Goal: Task Accomplishment & Management: Manage account settings

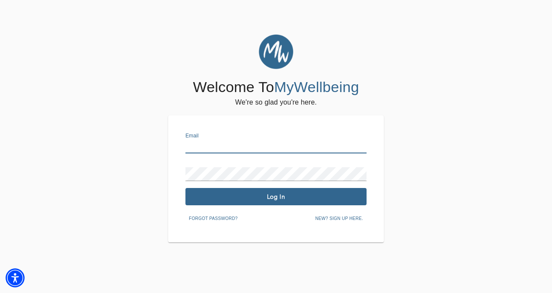
click at [221, 151] on input "text" at bounding box center [276, 146] width 181 height 14
type input "[PERSON_NAME][EMAIL_ADDRESS][DOMAIN_NAME]"
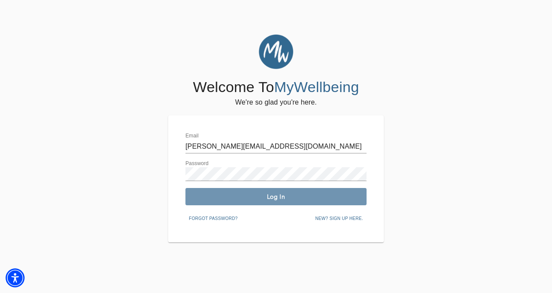
click at [301, 198] on span "Log In" at bounding box center [276, 196] width 174 height 8
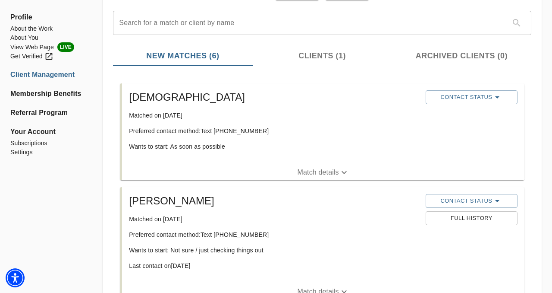
scroll to position [86, 0]
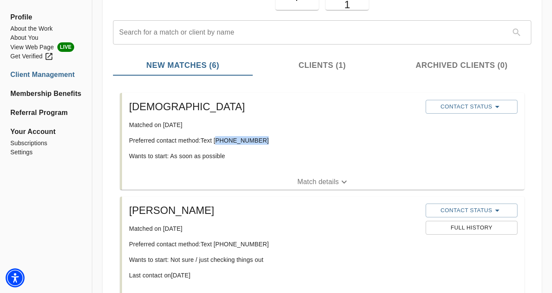
drag, startPoint x: 266, startPoint y: 140, endPoint x: 217, endPoint y: 139, distance: 49.6
click at [217, 139] on p "Preferred contact method: Text [PHONE_NUMBER]" at bounding box center [274, 140] width 290 height 9
click at [263, 132] on div "[PERSON_NAME] Matched on [DATE] Preferred contact method: Text [PHONE_NUMBER] W…" at bounding box center [274, 133] width 296 height 74
drag, startPoint x: 260, startPoint y: 140, endPoint x: 214, endPoint y: 140, distance: 45.3
click at [214, 140] on p "Preferred contact method: Text [PHONE_NUMBER]" at bounding box center [274, 140] width 290 height 9
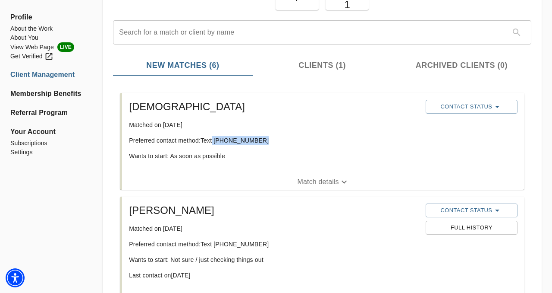
copy p "[PHONE_NUMBER]"
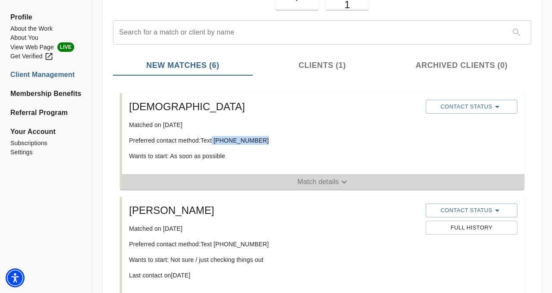
click at [340, 180] on icon "button" at bounding box center [344, 182] width 10 height 10
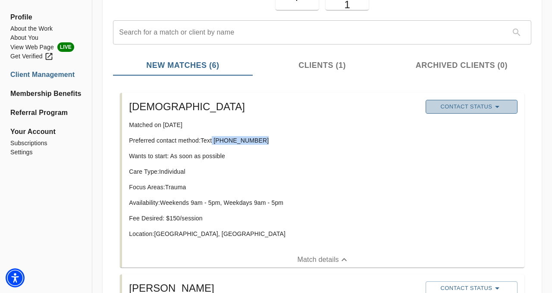
click at [467, 111] on button "Contact Status" at bounding box center [472, 107] width 92 height 14
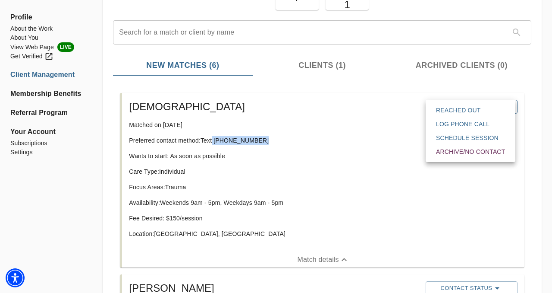
click at [467, 111] on span "Reached Out" at bounding box center [470, 110] width 69 height 9
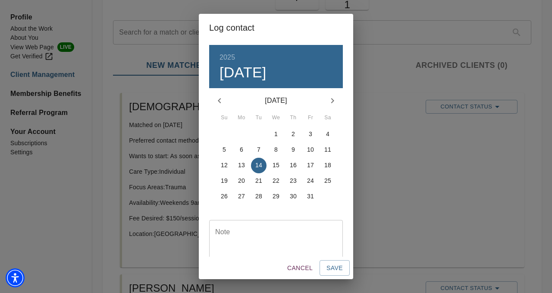
click at [300, 246] on textarea at bounding box center [276, 240] width 122 height 25
type textarea "via text"
click at [334, 264] on span "Save" at bounding box center [335, 267] width 16 height 11
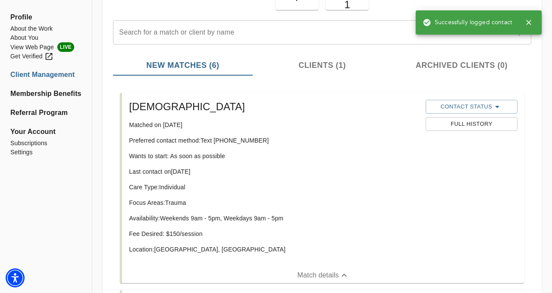
click at [350, 164] on div "[PERSON_NAME] Matched on [DATE] Preferred contact method: Text [PHONE_NUMBER] W…" at bounding box center [274, 179] width 296 height 167
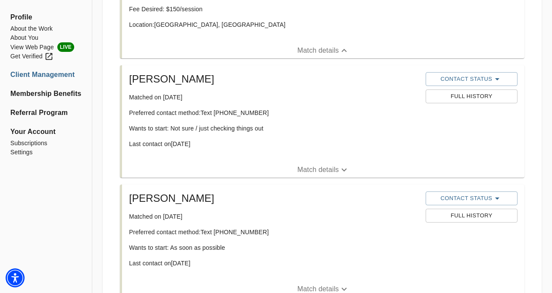
scroll to position [328, 0]
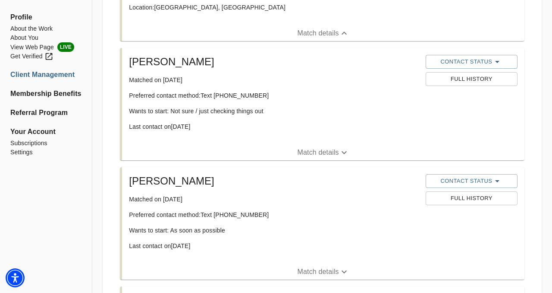
click at [458, 53] on div "Contact Status" at bounding box center [471, 61] width 95 height 17
click at [456, 60] on span "Contact Status" at bounding box center [471, 62] width 83 height 10
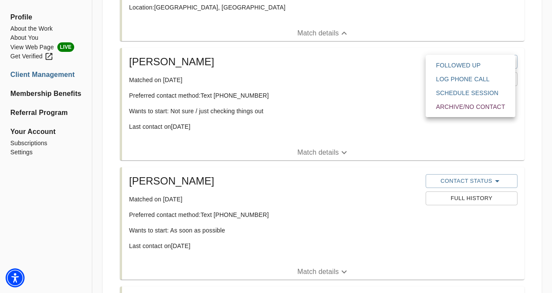
click at [398, 89] on div at bounding box center [276, 146] width 552 height 293
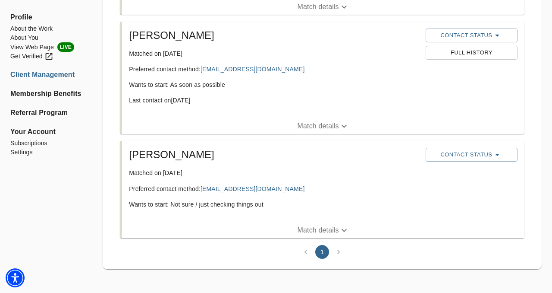
scroll to position [0, 0]
